Goal: Browse casually: Explore the website without a specific task or goal

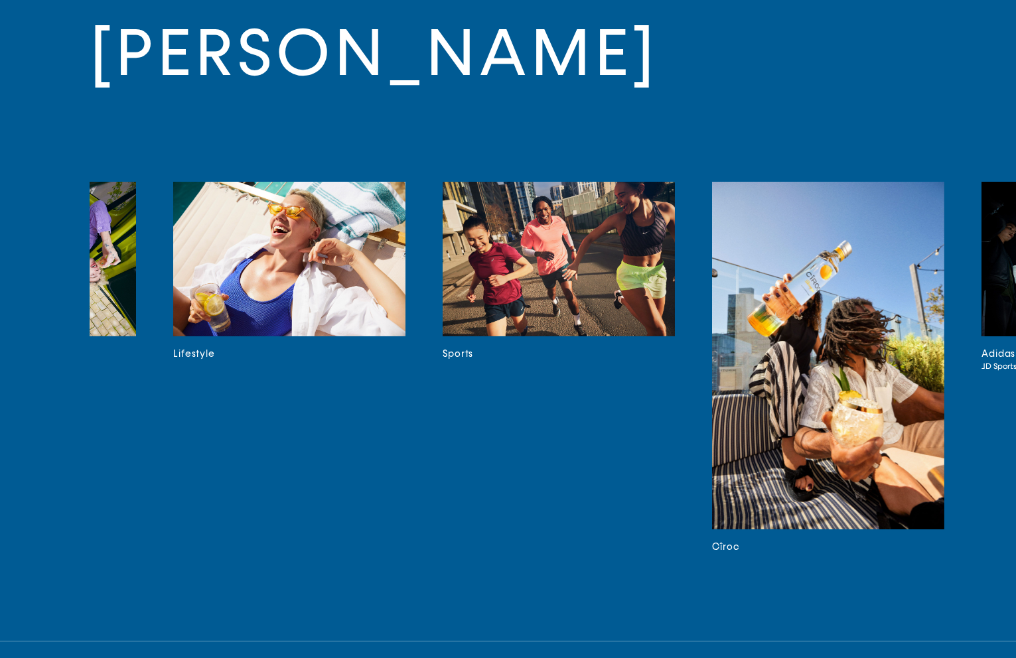
scroll to position [0, 8720]
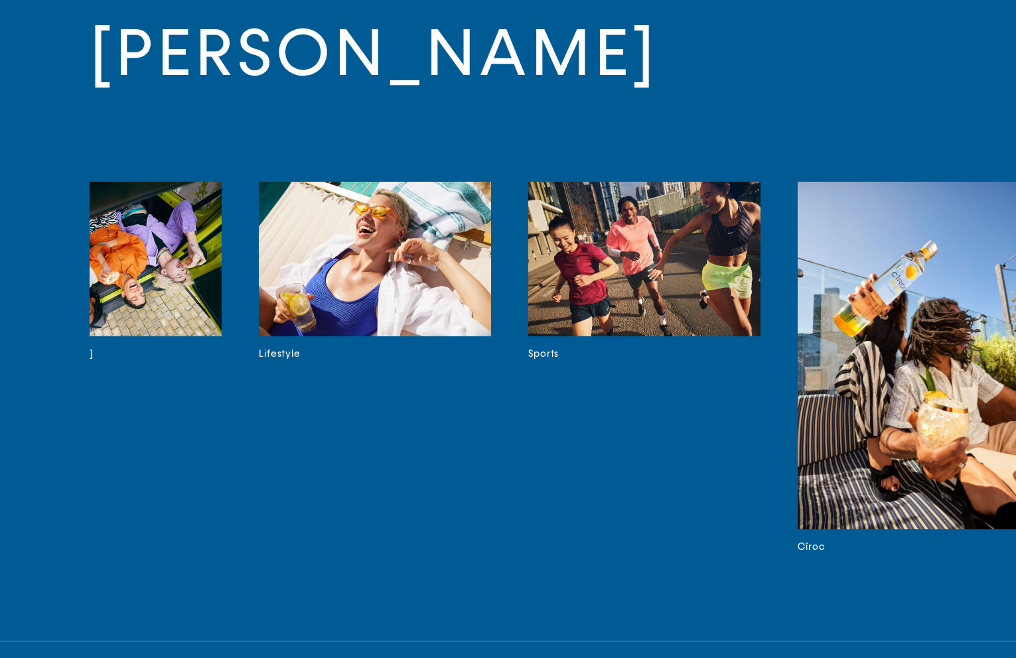
click at [370, 241] on img at bounding box center [375, 259] width 232 height 155
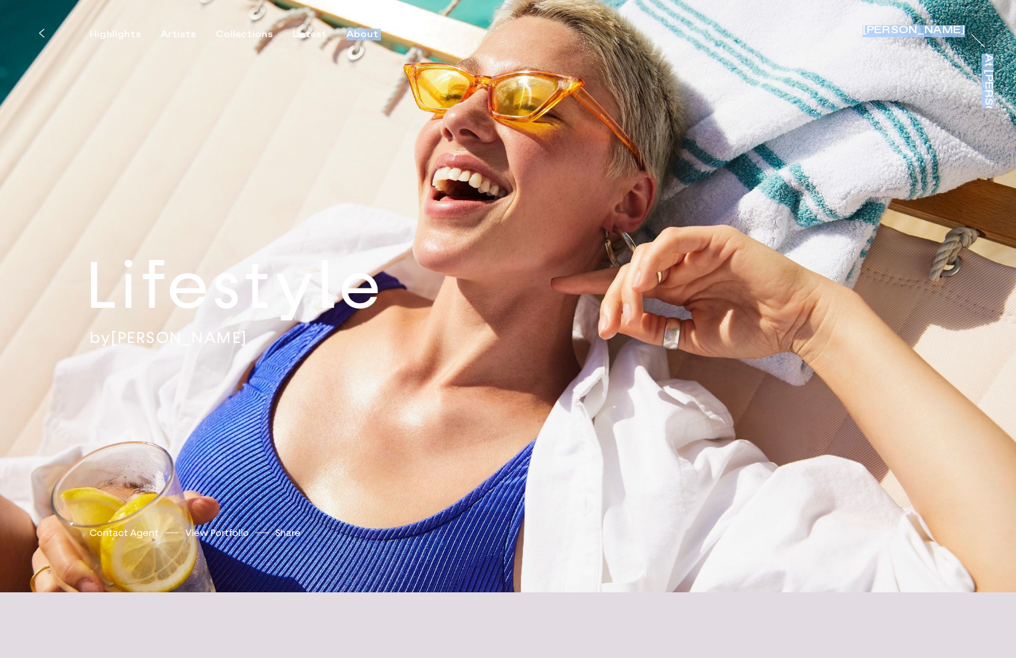
drag, startPoint x: 1014, startPoint y: 21, endPoint x: 1017, endPoint y: 48, distance: 27.3
drag, startPoint x: 1015, startPoint y: 35, endPoint x: 1017, endPoint y: 75, distance: 39.9
click at [895, 143] on div "Lifestyle by Will Douglas Will Douglas Contact Agent View Portfolio Share https…" at bounding box center [508, 296] width 1016 height 592
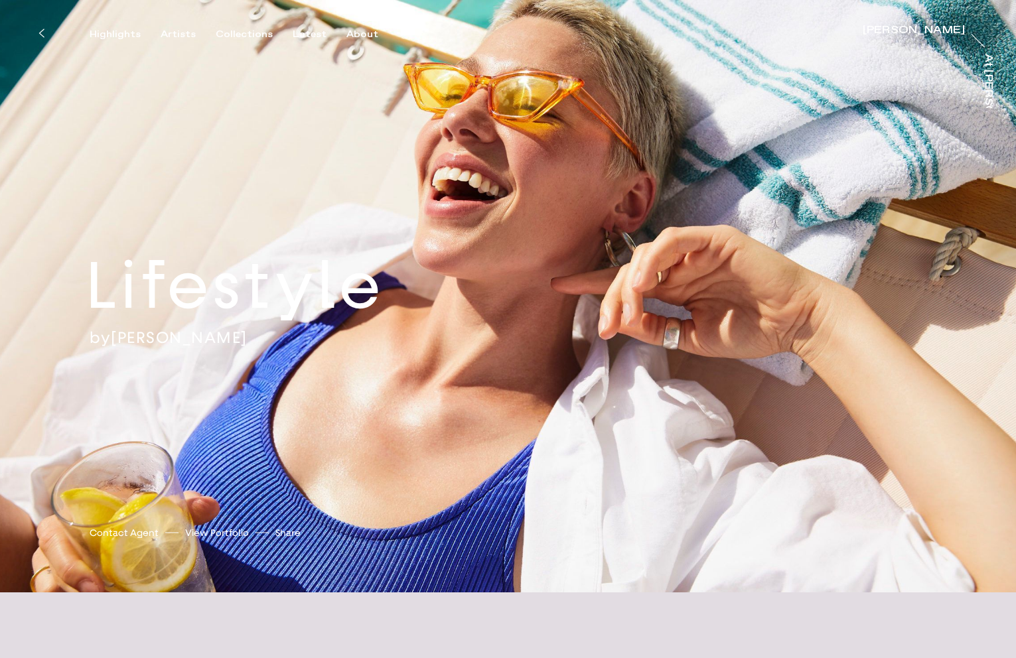
drag, startPoint x: 886, startPoint y: 151, endPoint x: 868, endPoint y: 159, distance: 19.3
click at [881, 155] on div "Lifestyle by Will Douglas Will Douglas Contact Agent View Portfolio Share https…" at bounding box center [508, 296] width 1016 height 592
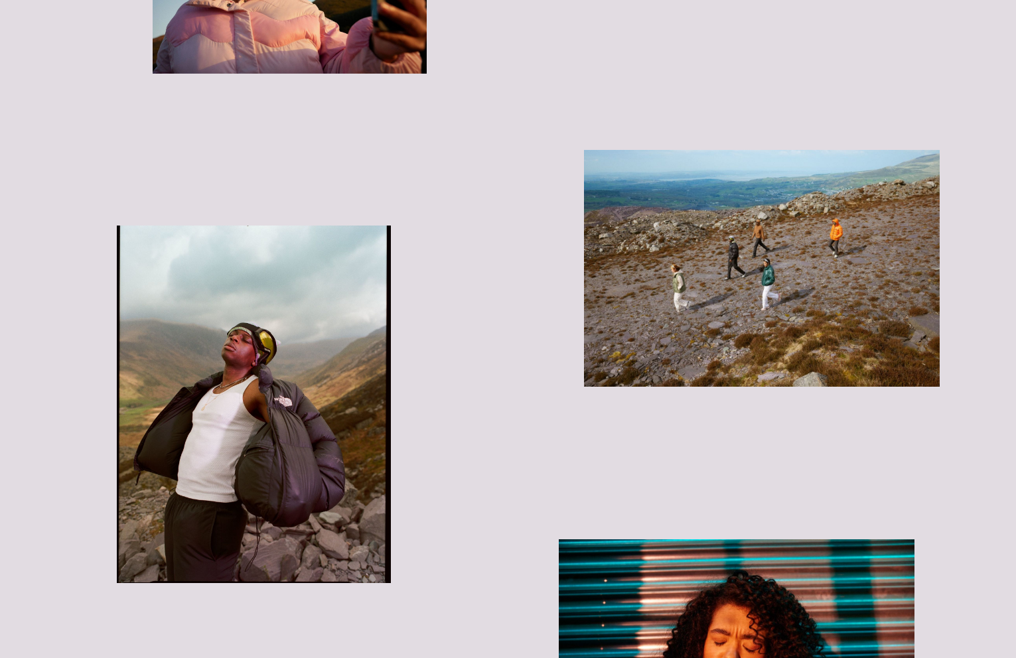
scroll to position [4277, 0]
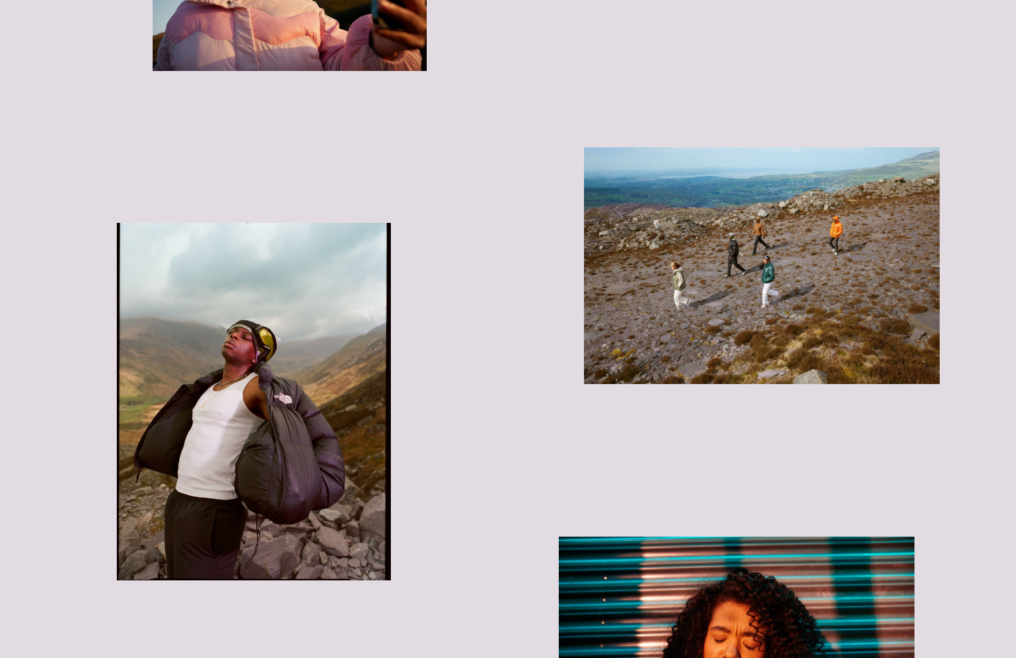
drag, startPoint x: 1014, startPoint y: 304, endPoint x: 1007, endPoint y: 350, distance: 46.3
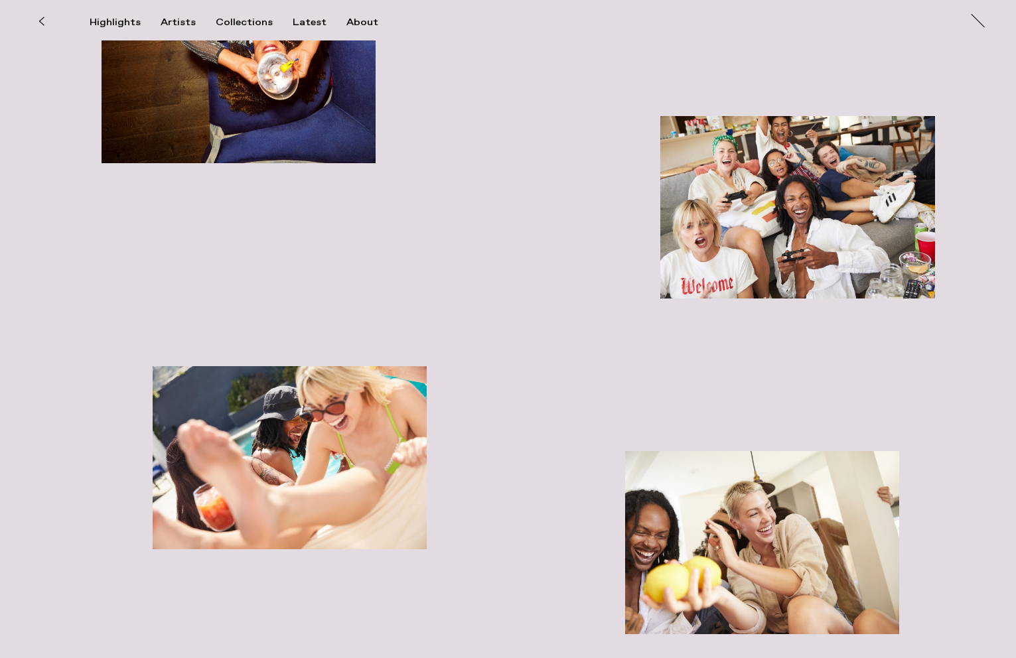
scroll to position [0, 0]
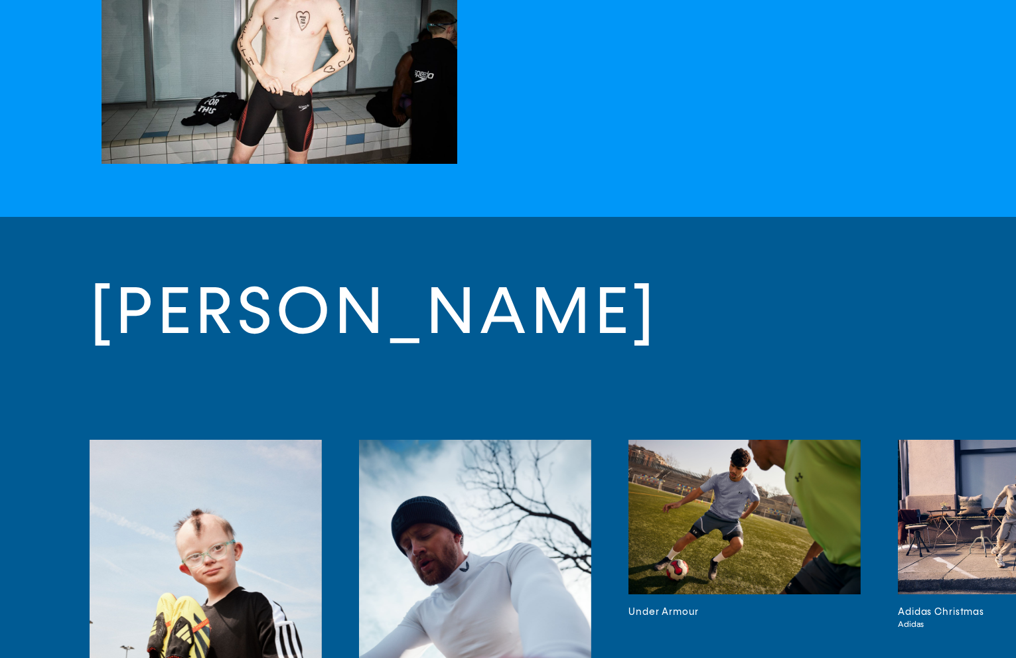
scroll to position [3556, 0]
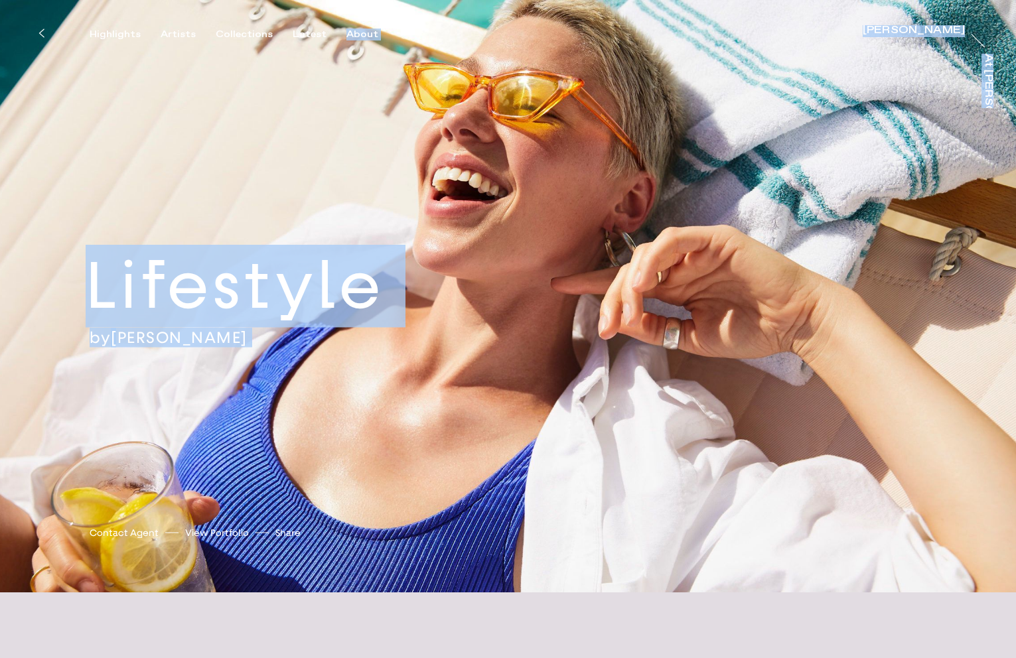
drag, startPoint x: 1012, startPoint y: 20, endPoint x: 1006, endPoint y: 48, distance: 28.5
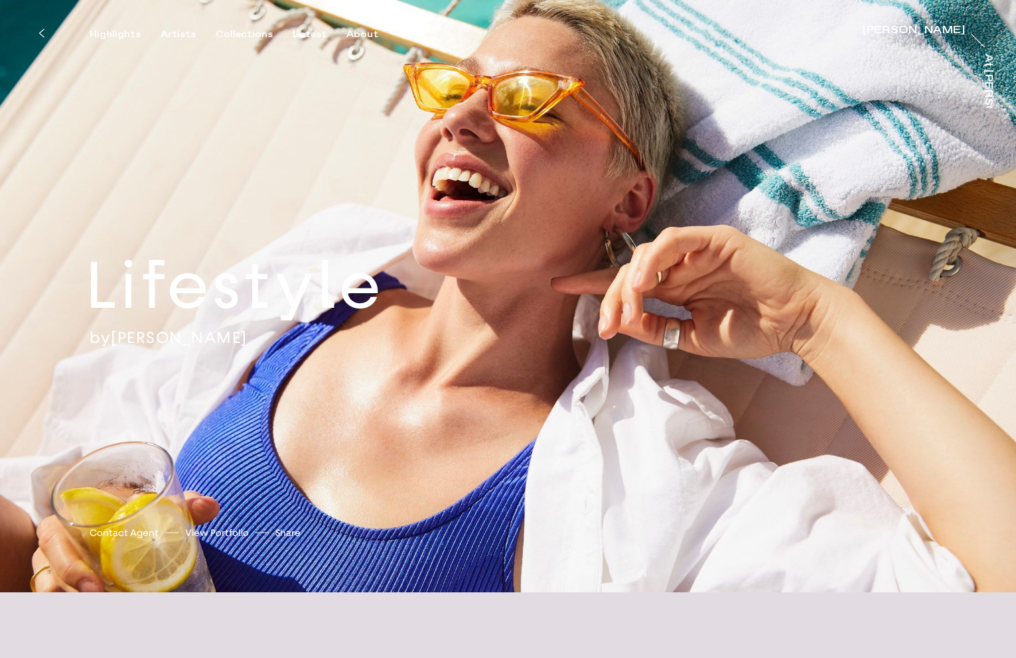
click at [1006, 51] on div "Lifestyle by [PERSON_NAME] [PERSON_NAME] Contact Agent View Portfolio Share [UR…" at bounding box center [508, 296] width 1016 height 592
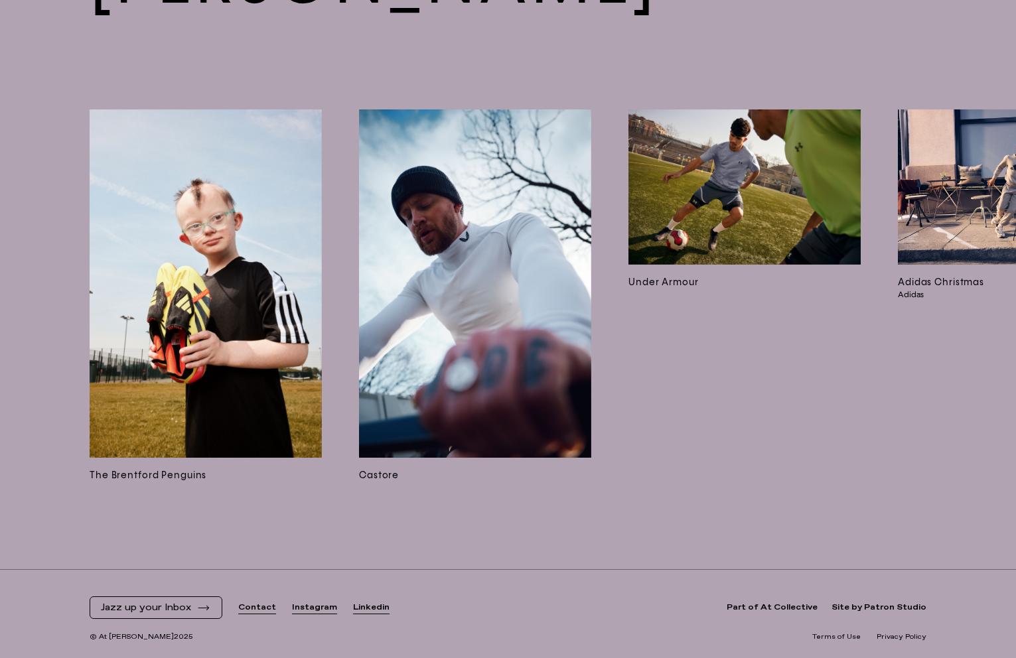
scroll to position [9474, 0]
drag, startPoint x: 126, startPoint y: 514, endPoint x: 145, endPoint y: 518, distance: 18.9
click at [147, 517] on div "[PERSON_NAME] The Brentford Penguins Castore Under Armour Adidas Christmas Adid…" at bounding box center [508, 228] width 1016 height 683
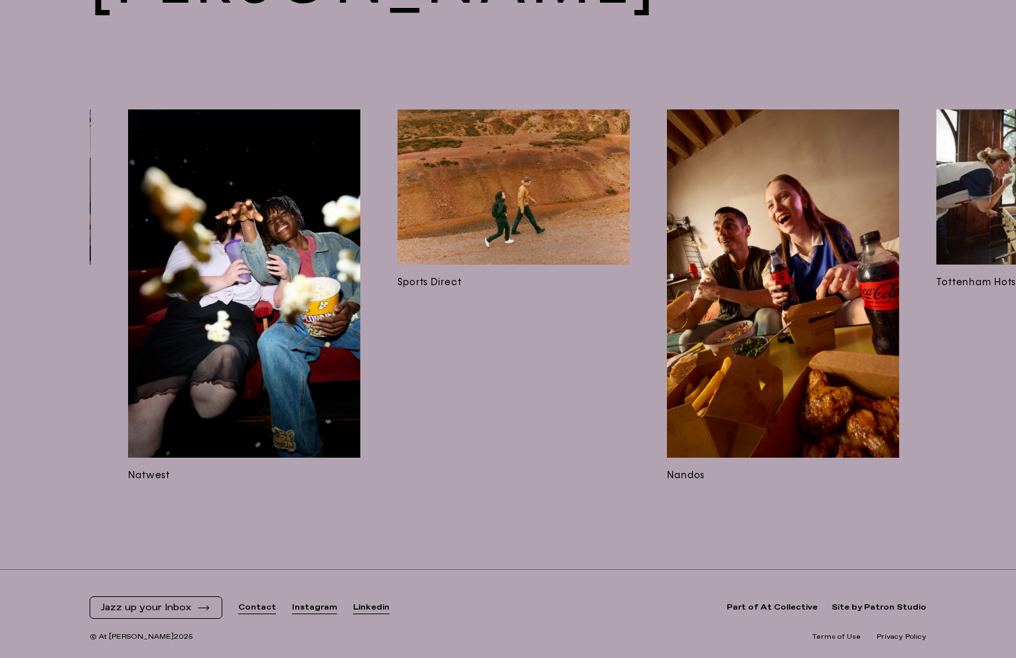
scroll to position [0, 1042]
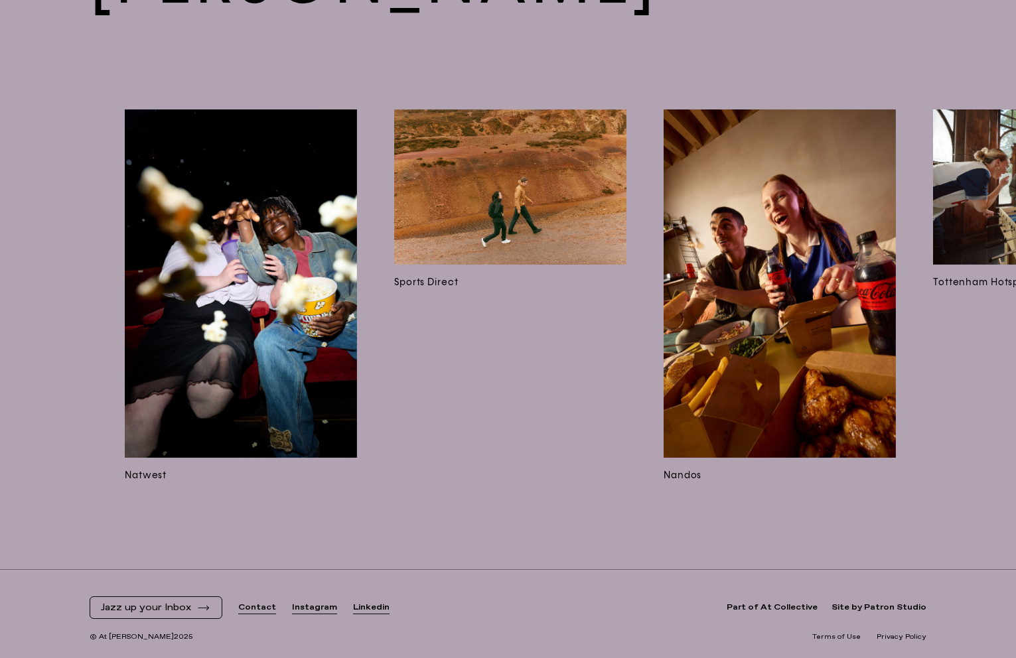
click at [220, 366] on img at bounding box center [241, 283] width 232 height 348
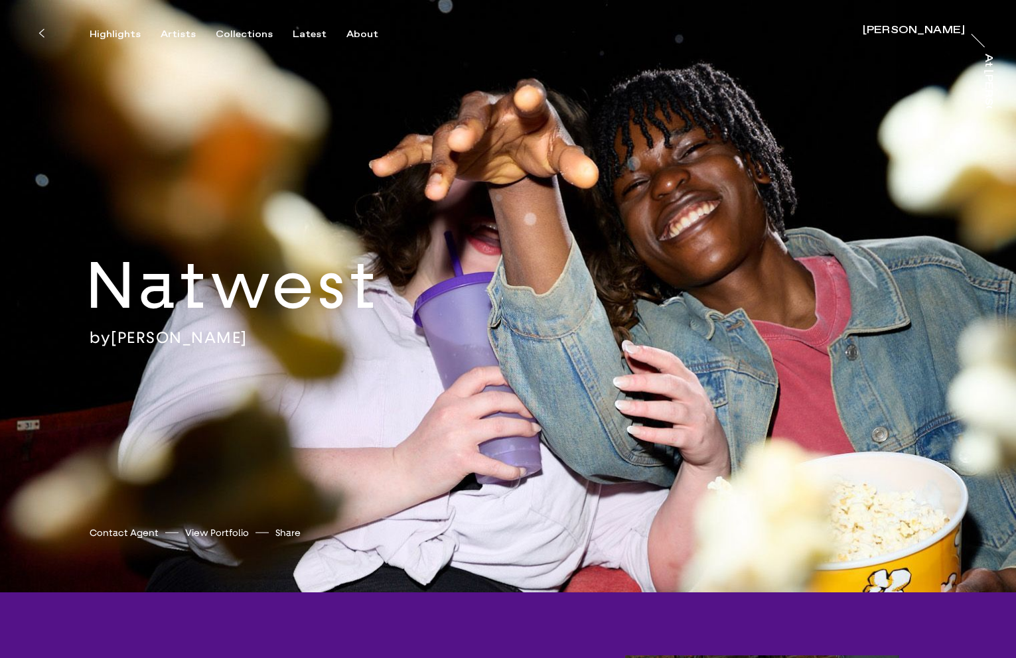
drag, startPoint x: 1014, startPoint y: 71, endPoint x: 1016, endPoint y: 92, distance: 21.3
click at [1011, 123] on div "Natwest by [PERSON_NAME] [PERSON_NAME] Contact Agent View Portfolio Share [URL]…" at bounding box center [508, 296] width 1016 height 592
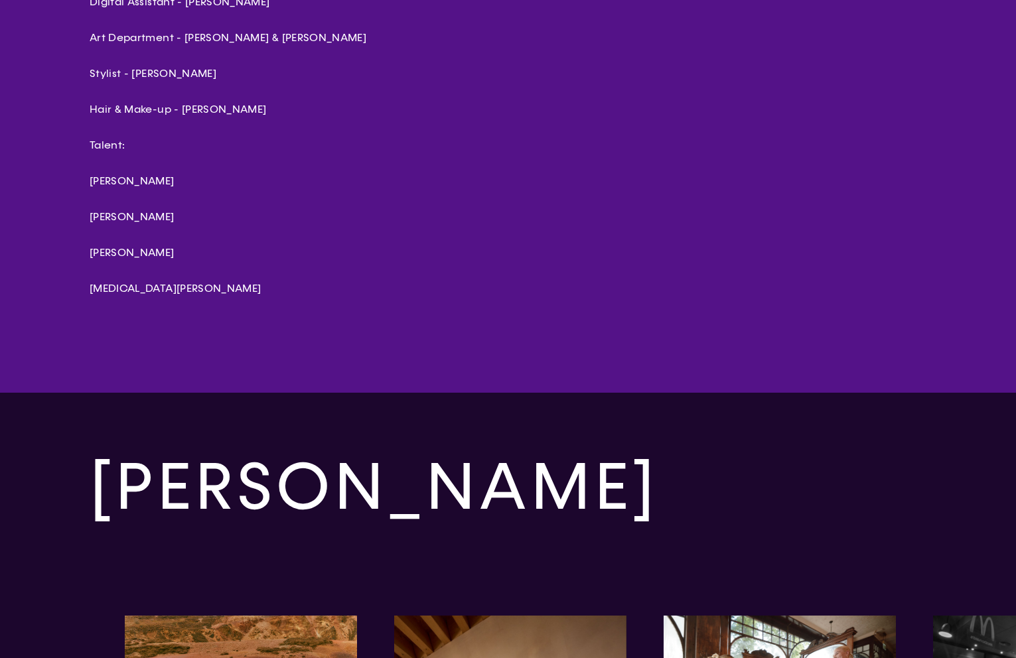
scroll to position [4321, 0]
